Goal: Information Seeking & Learning: Learn about a topic

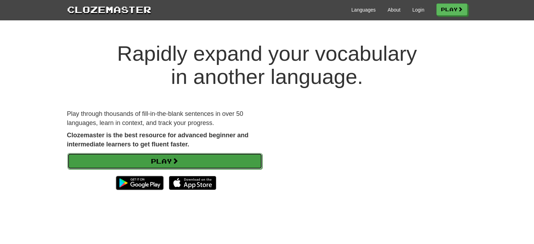
click at [164, 164] on link "Play" at bounding box center [164, 161] width 195 height 16
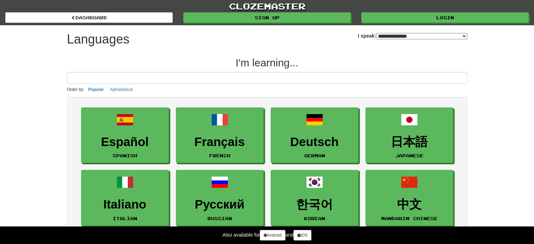
select select "*******"
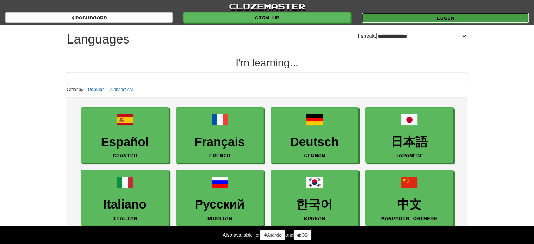
click at [443, 18] on link "Login" at bounding box center [445, 18] width 167 height 11
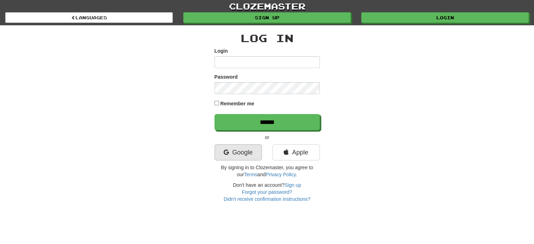
type input "**********"
click at [246, 157] on link "Google" at bounding box center [238, 152] width 47 height 16
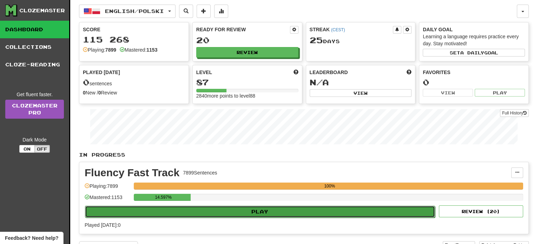
click at [252, 213] on button "Play" at bounding box center [260, 212] width 350 height 12
select select "**"
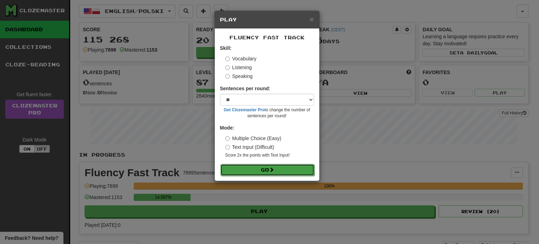
click at [261, 167] on button "Go" at bounding box center [267, 170] width 94 height 12
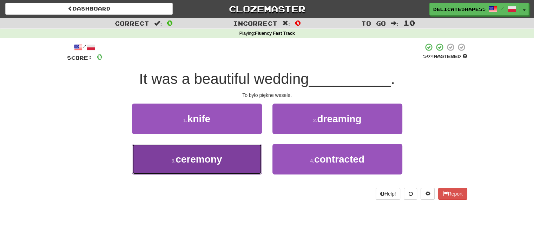
click at [244, 167] on button "3 . ceremony" at bounding box center [197, 159] width 130 height 31
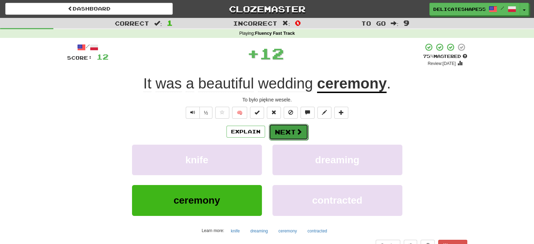
click at [288, 130] on button "Next" at bounding box center [288, 132] width 39 height 16
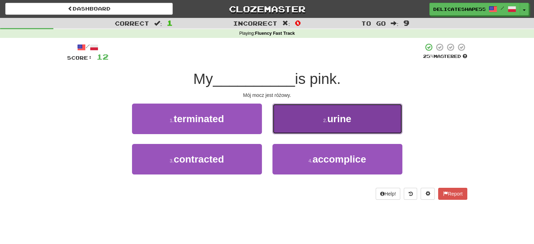
click at [295, 126] on button "2 . urine" at bounding box center [337, 119] width 130 height 31
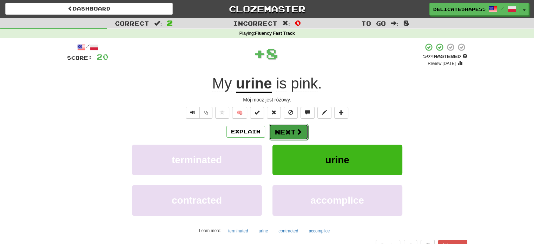
click at [288, 132] on button "Next" at bounding box center [288, 132] width 39 height 16
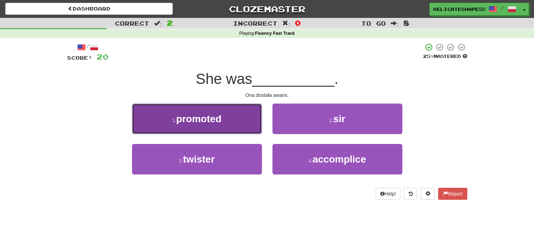
click at [229, 112] on button "1 . promoted" at bounding box center [197, 119] width 130 height 31
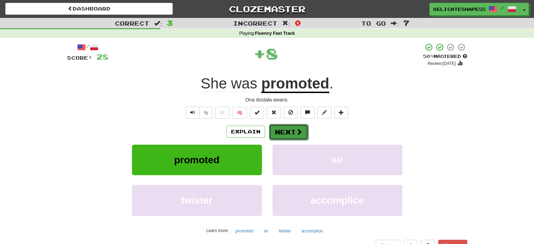
click at [285, 133] on button "Next" at bounding box center [288, 132] width 39 height 16
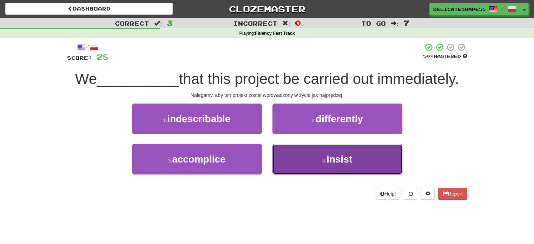
click at [298, 159] on button "4 . insist" at bounding box center [337, 159] width 130 height 31
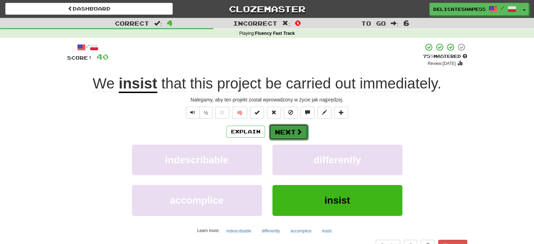
click at [289, 134] on button "Next" at bounding box center [288, 132] width 39 height 16
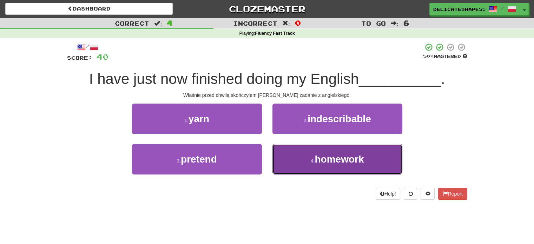
click at [296, 155] on button "4 . homework" at bounding box center [337, 159] width 130 height 31
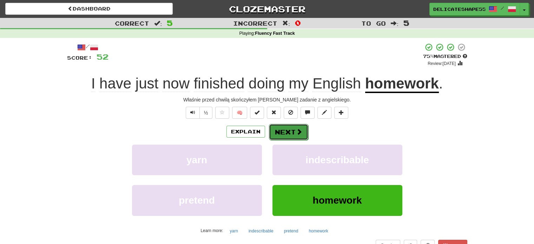
click at [283, 133] on button "Next" at bounding box center [288, 132] width 39 height 16
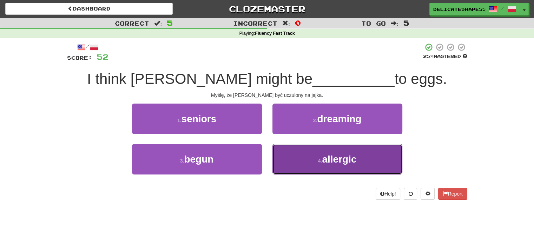
click at [290, 159] on button "4 . allergic" at bounding box center [337, 159] width 130 height 31
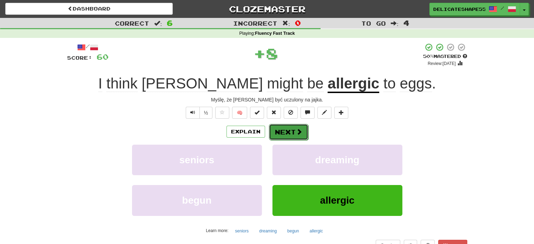
click at [286, 135] on button "Next" at bounding box center [288, 132] width 39 height 16
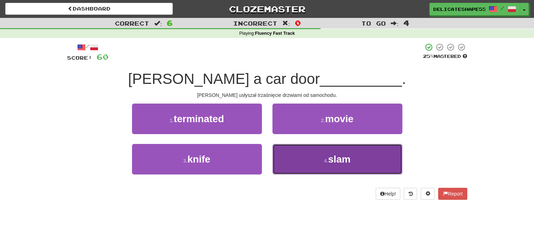
click at [290, 150] on button "4 . slam" at bounding box center [337, 159] width 130 height 31
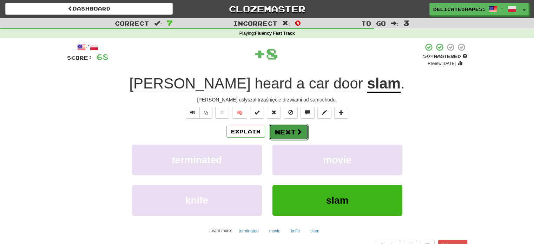
click at [292, 135] on button "Next" at bounding box center [288, 132] width 39 height 16
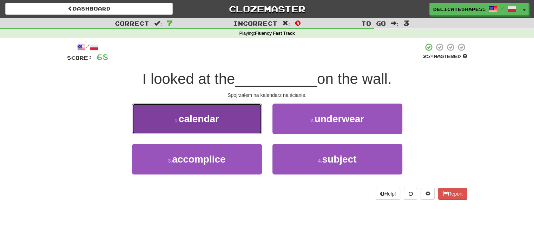
click at [242, 116] on button "1 . calendar" at bounding box center [197, 119] width 130 height 31
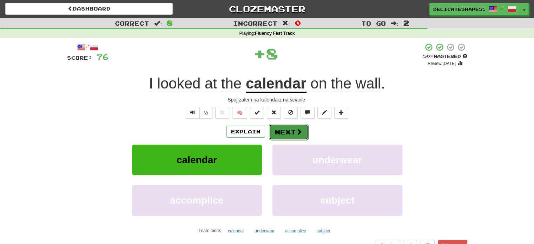
click at [288, 133] on button "Next" at bounding box center [288, 132] width 39 height 16
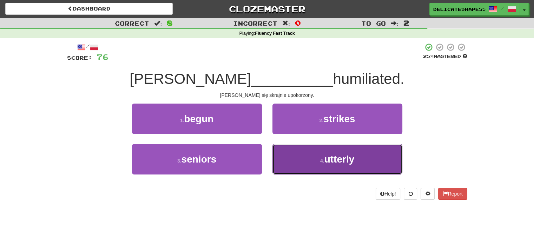
click at [293, 154] on button "4 . utterly" at bounding box center [337, 159] width 130 height 31
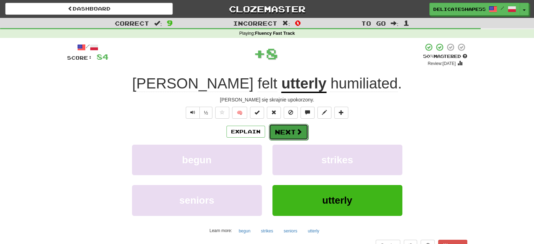
click at [286, 136] on button "Next" at bounding box center [288, 132] width 39 height 16
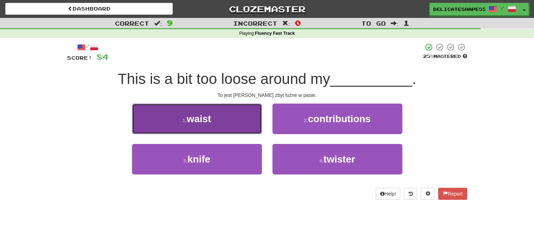
click at [258, 127] on button "1 . waist" at bounding box center [197, 119] width 130 height 31
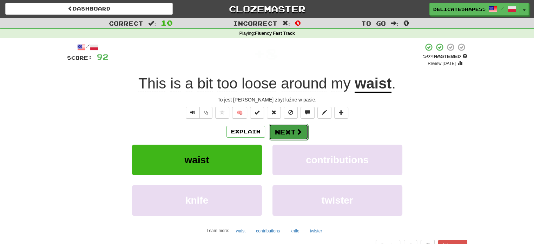
click at [281, 135] on button "Next" at bounding box center [288, 132] width 39 height 16
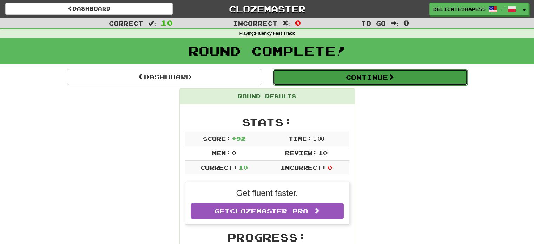
click at [360, 76] on button "Continue" at bounding box center [370, 77] width 195 height 16
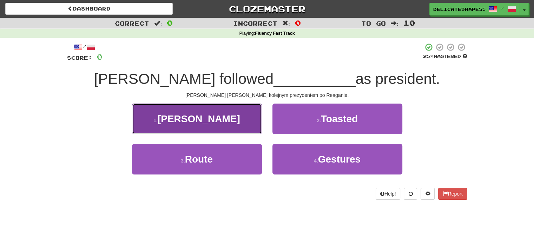
click at [246, 120] on button "1 . [PERSON_NAME]" at bounding box center [197, 119] width 130 height 31
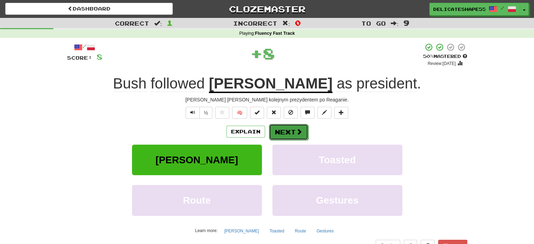
click at [285, 135] on button "Next" at bounding box center [288, 132] width 39 height 16
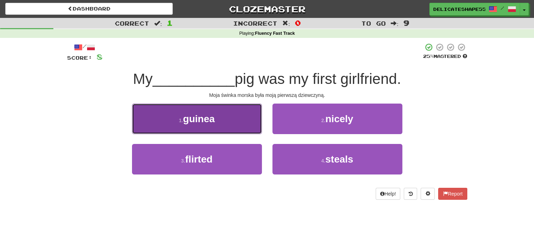
click at [247, 118] on button "1 . [GEOGRAPHIC_DATA]" at bounding box center [197, 119] width 130 height 31
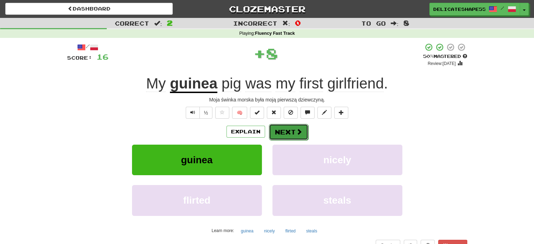
click at [284, 135] on button "Next" at bounding box center [288, 132] width 39 height 16
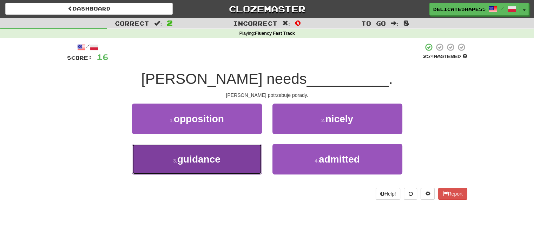
click at [261, 154] on button "3 . guidance" at bounding box center [197, 159] width 130 height 31
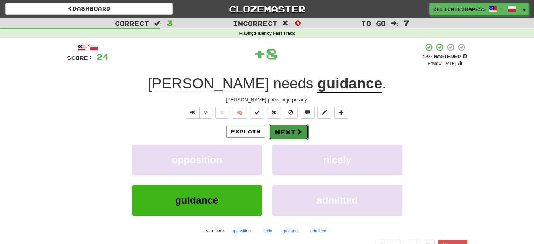
click at [280, 135] on button "Next" at bounding box center [288, 132] width 39 height 16
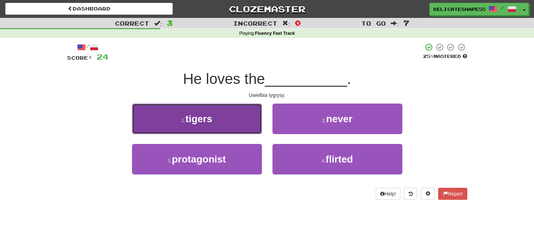
click at [249, 124] on button "1 . tigers" at bounding box center [197, 119] width 130 height 31
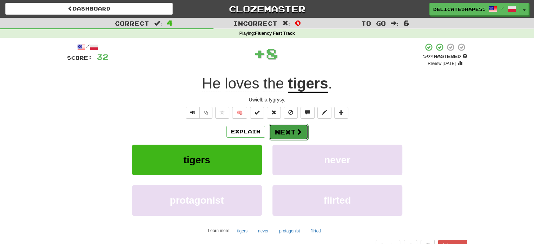
click at [279, 136] on button "Next" at bounding box center [288, 132] width 39 height 16
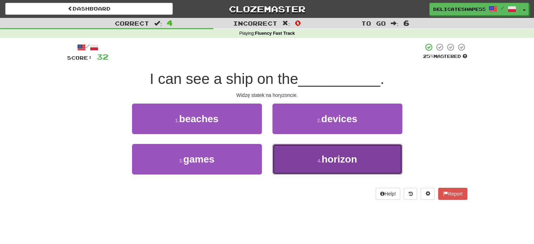
click at [288, 152] on button "4 . horizon" at bounding box center [337, 159] width 130 height 31
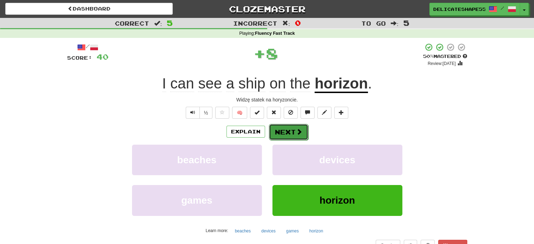
click at [284, 134] on button "Next" at bounding box center [288, 132] width 39 height 16
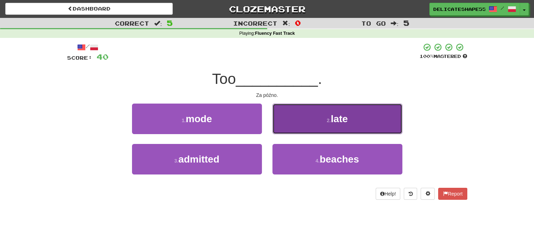
click at [291, 130] on button "2 . late" at bounding box center [337, 119] width 130 height 31
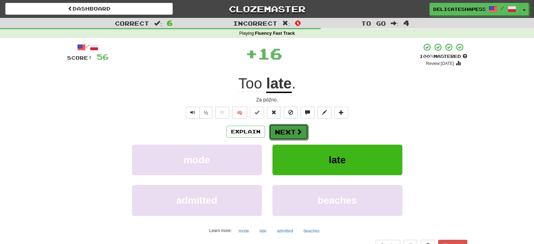
click at [291, 132] on button "Next" at bounding box center [288, 132] width 39 height 16
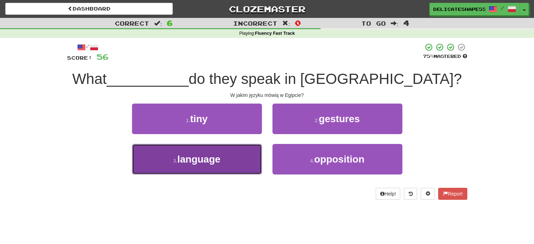
click at [251, 158] on button "3 . language" at bounding box center [197, 159] width 130 height 31
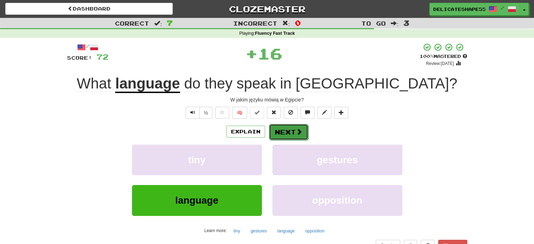
click at [279, 132] on button "Next" at bounding box center [288, 132] width 39 height 16
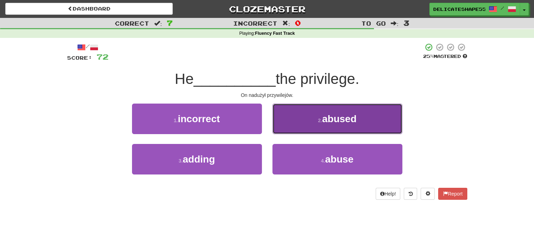
click at [288, 127] on button "2 . abused" at bounding box center [337, 119] width 130 height 31
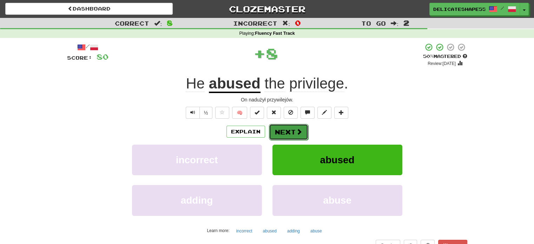
click at [288, 133] on button "Next" at bounding box center [288, 132] width 39 height 16
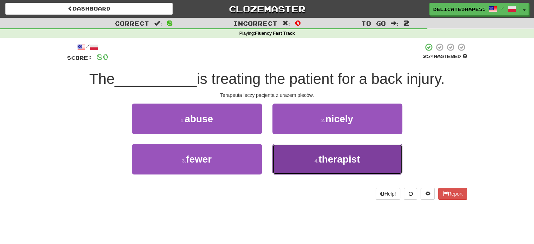
click at [295, 154] on button "4 . therapist" at bounding box center [337, 159] width 130 height 31
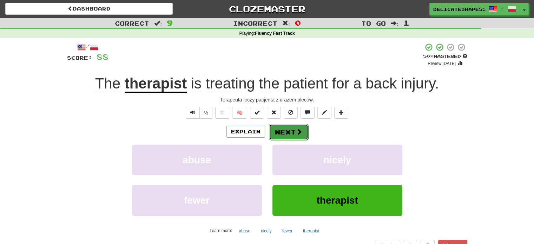
click at [286, 129] on button "Next" at bounding box center [288, 132] width 39 height 16
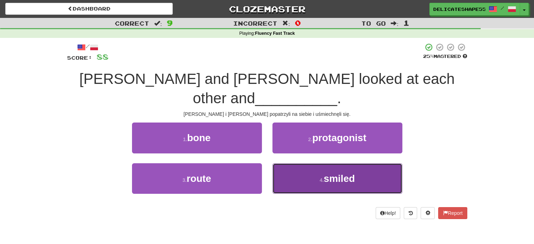
click at [290, 163] on button "4 . smiled" at bounding box center [337, 178] width 130 height 31
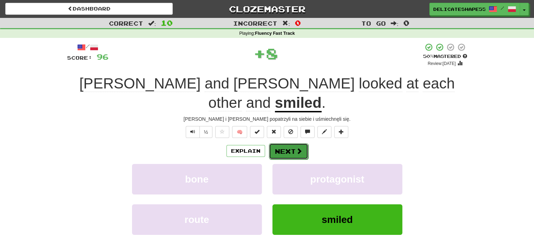
click at [289, 143] on button "Next" at bounding box center [288, 151] width 39 height 16
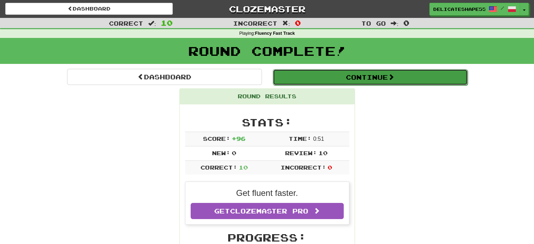
click at [340, 77] on button "Continue" at bounding box center [370, 77] width 195 height 16
